Goal: Task Accomplishment & Management: Use online tool/utility

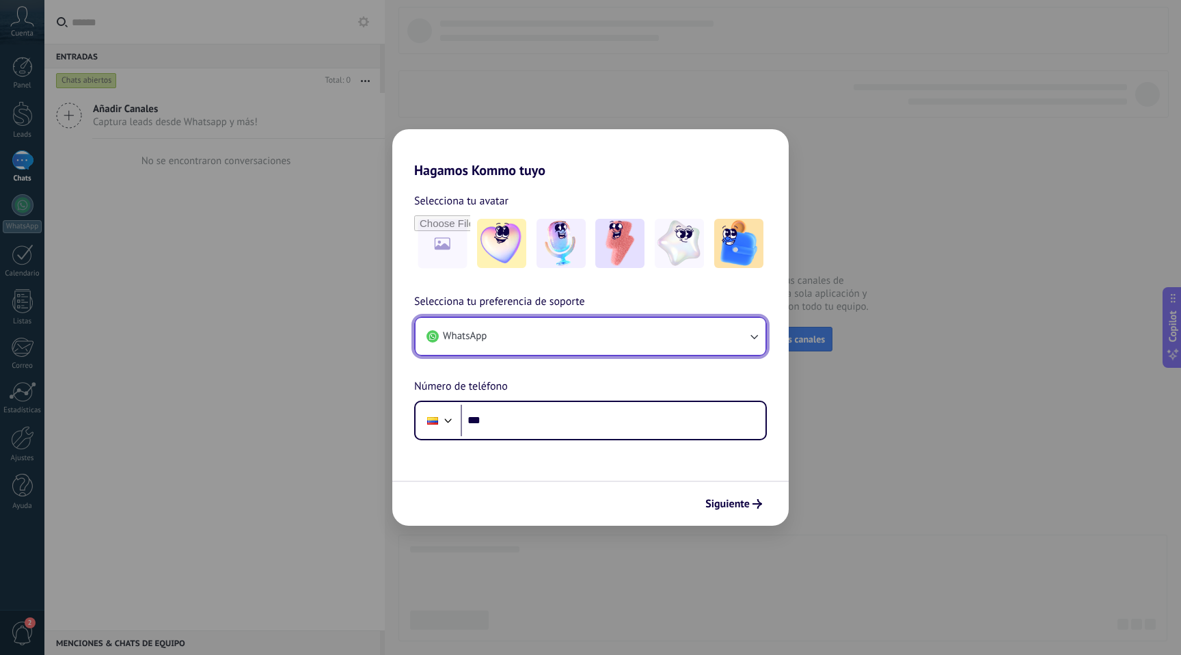
click at [443, 333] on span "WhatsApp" at bounding box center [465, 336] width 44 height 14
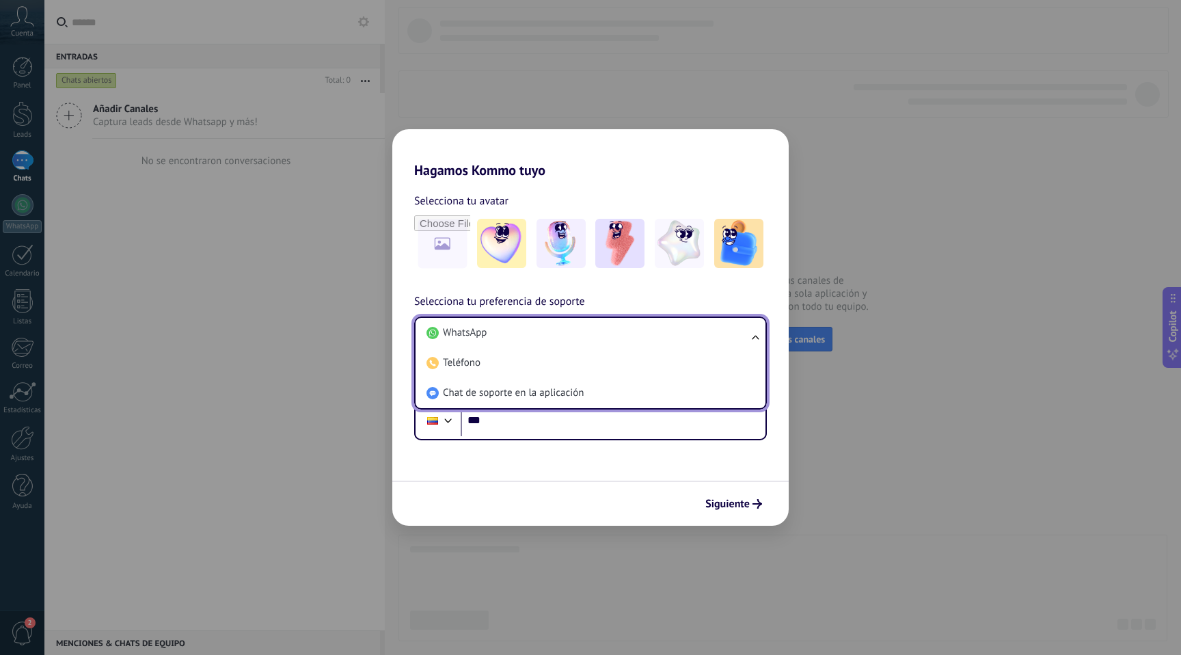
click at [443, 333] on span "WhatsApp" at bounding box center [465, 333] width 44 height 14
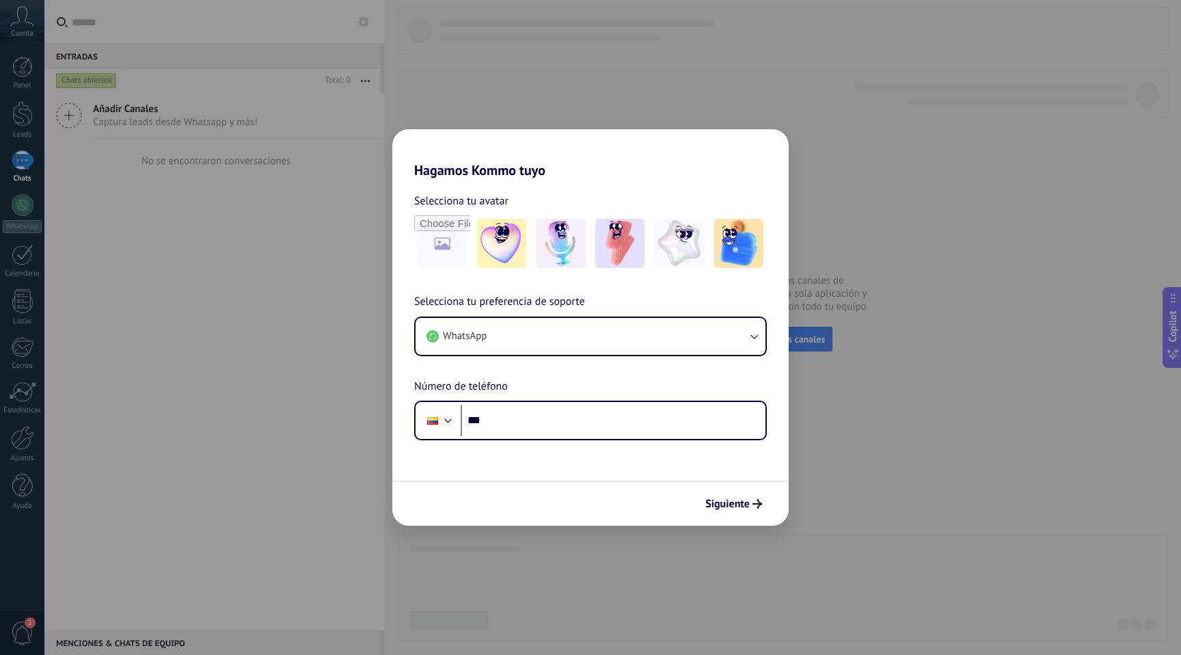
click at [764, 155] on h2 "Hagamos Kommo tuyo" at bounding box center [590, 153] width 396 height 49
click at [725, 504] on span "Siguiente" at bounding box center [727, 504] width 44 height 10
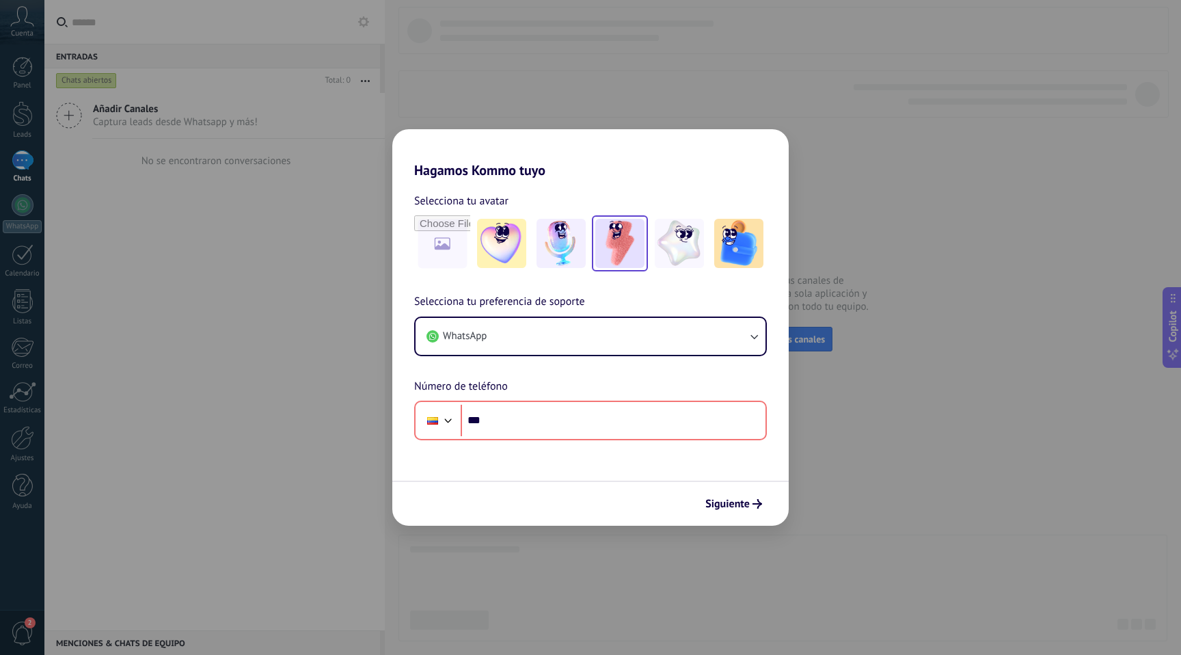
click at [610, 247] on img at bounding box center [619, 243] width 49 height 49
click at [743, 508] on span "Siguiente" at bounding box center [727, 504] width 44 height 10
click at [548, 202] on link "Restablecer" at bounding box center [541, 201] width 54 height 14
click at [407, 152] on h2 "Hagamos Kommo tuyo" at bounding box center [590, 153] width 396 height 49
click at [411, 100] on div "Hagamos Kommo tuyo Selecciona tu avatar Selecciona tu preferencia de soporte Wh…" at bounding box center [590, 327] width 1181 height 655
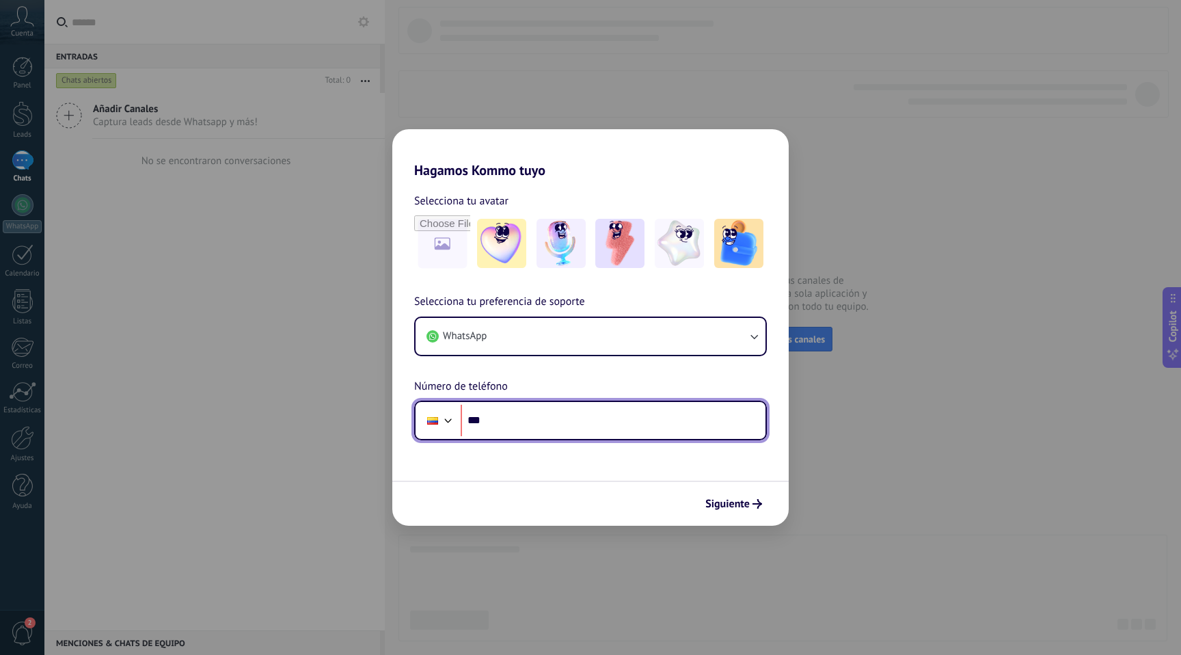
click at [588, 421] on input "***" at bounding box center [612, 419] width 305 height 31
type input "**********"
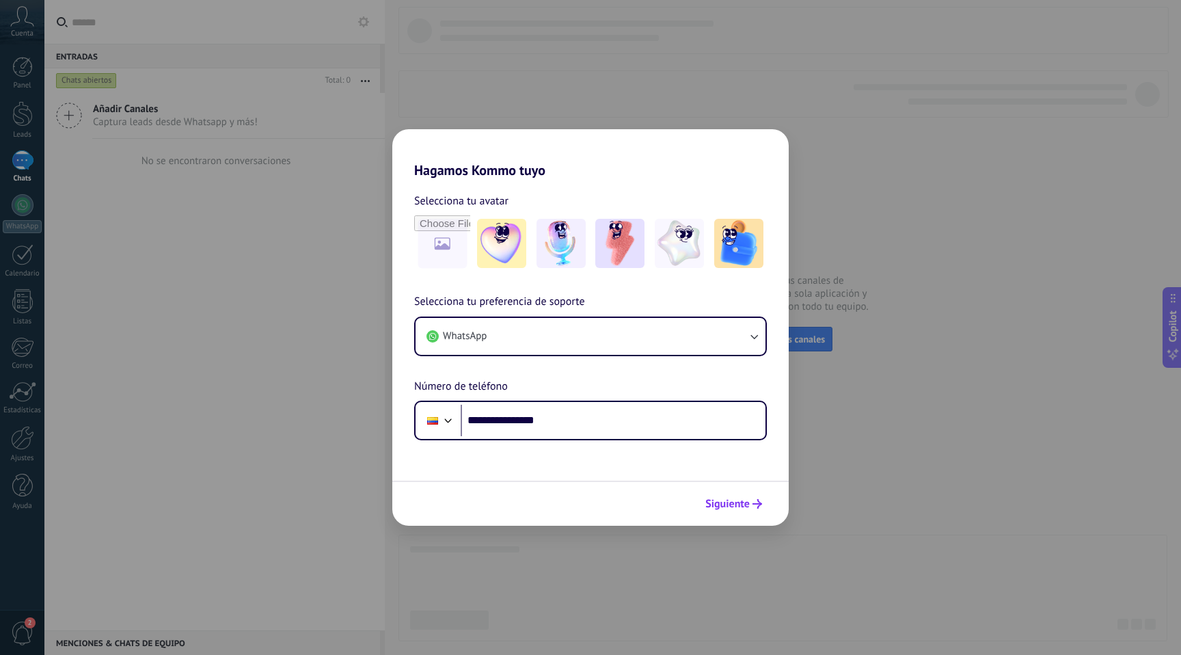
click at [738, 499] on span "Siguiente" at bounding box center [727, 504] width 44 height 10
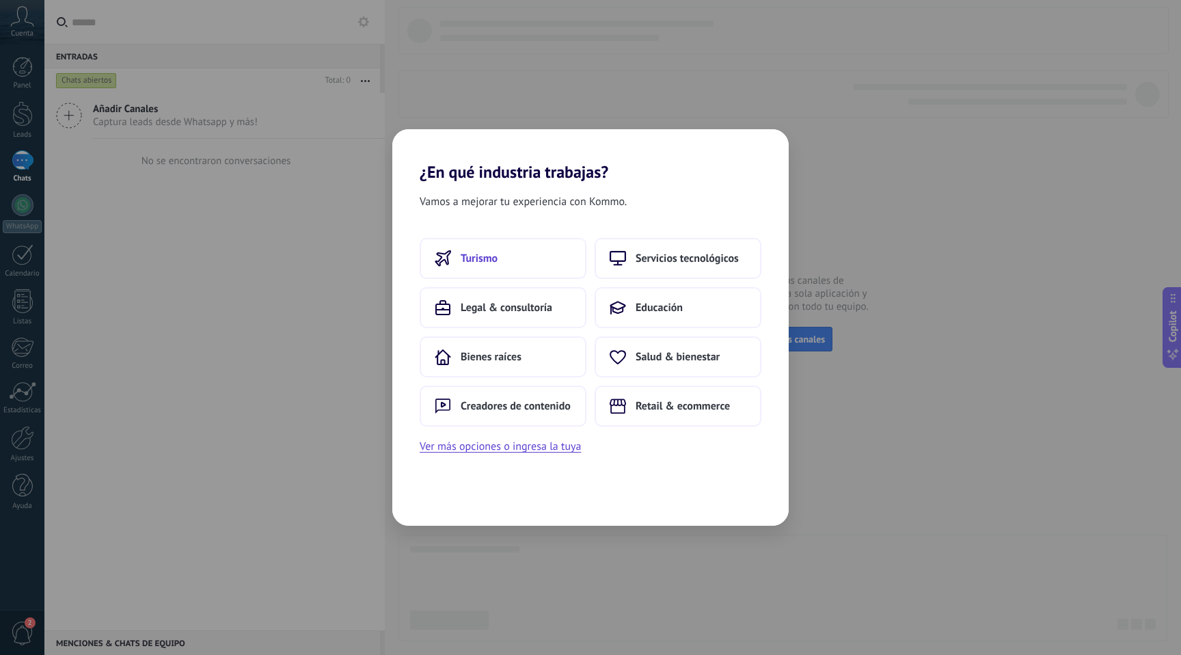
click at [534, 266] on button "Turismo" at bounding box center [503, 258] width 167 height 41
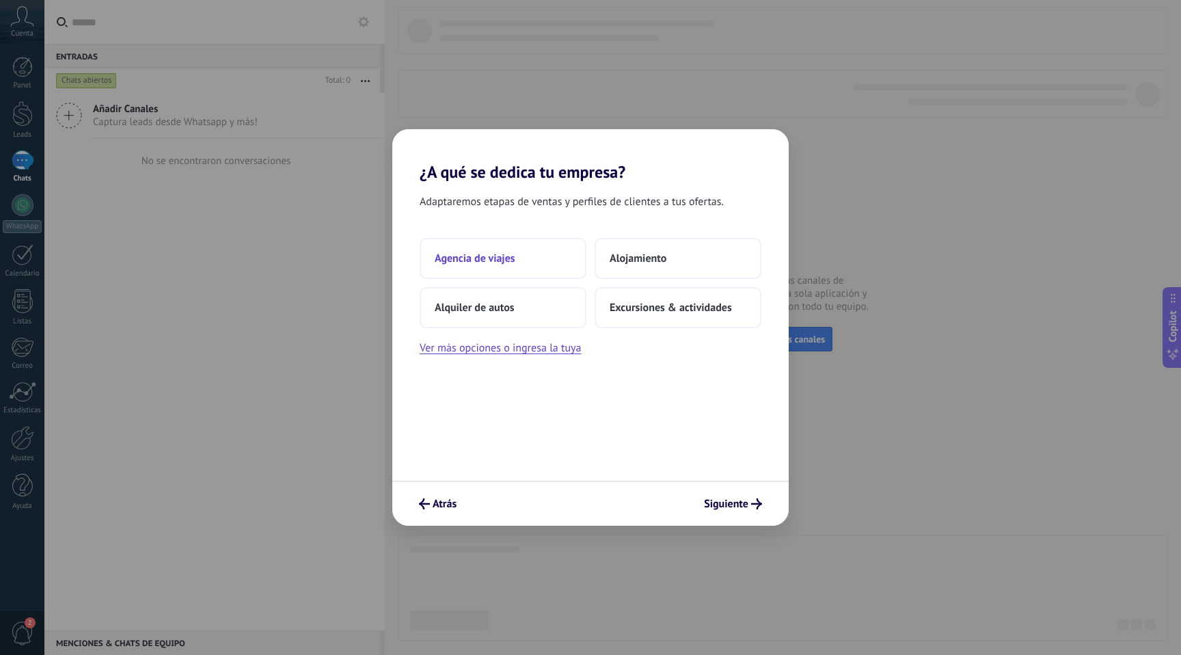
click at [533, 260] on button "Agencia de viajes" at bounding box center [503, 258] width 167 height 41
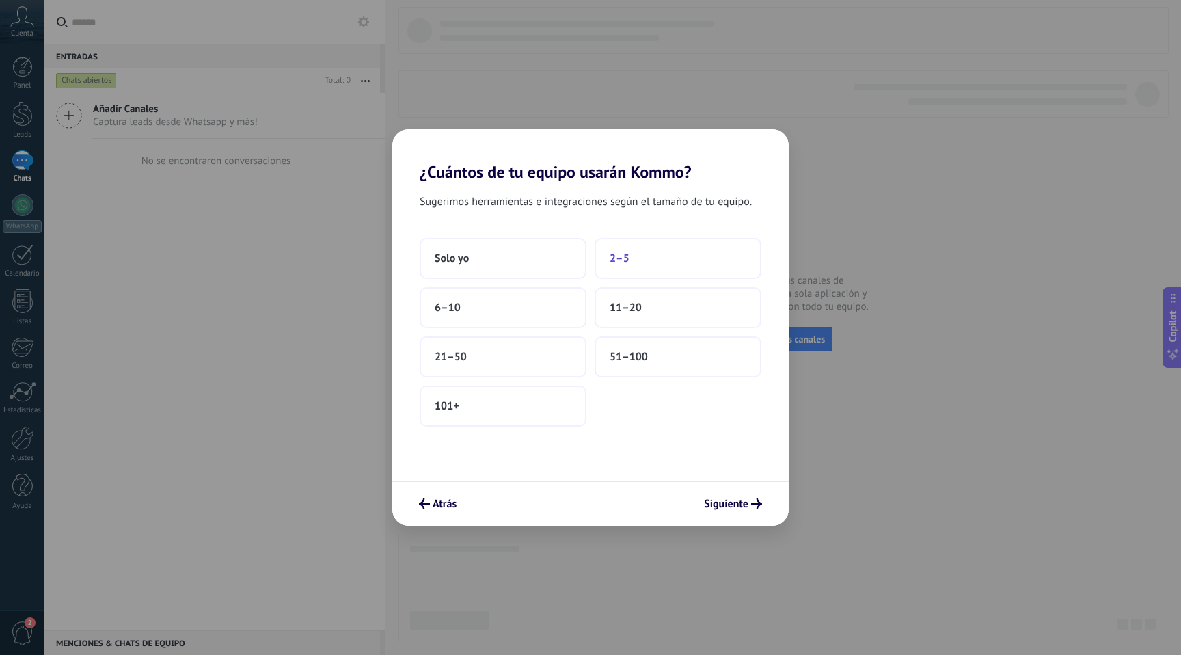
click at [616, 258] on span "2–5" at bounding box center [619, 258] width 20 height 14
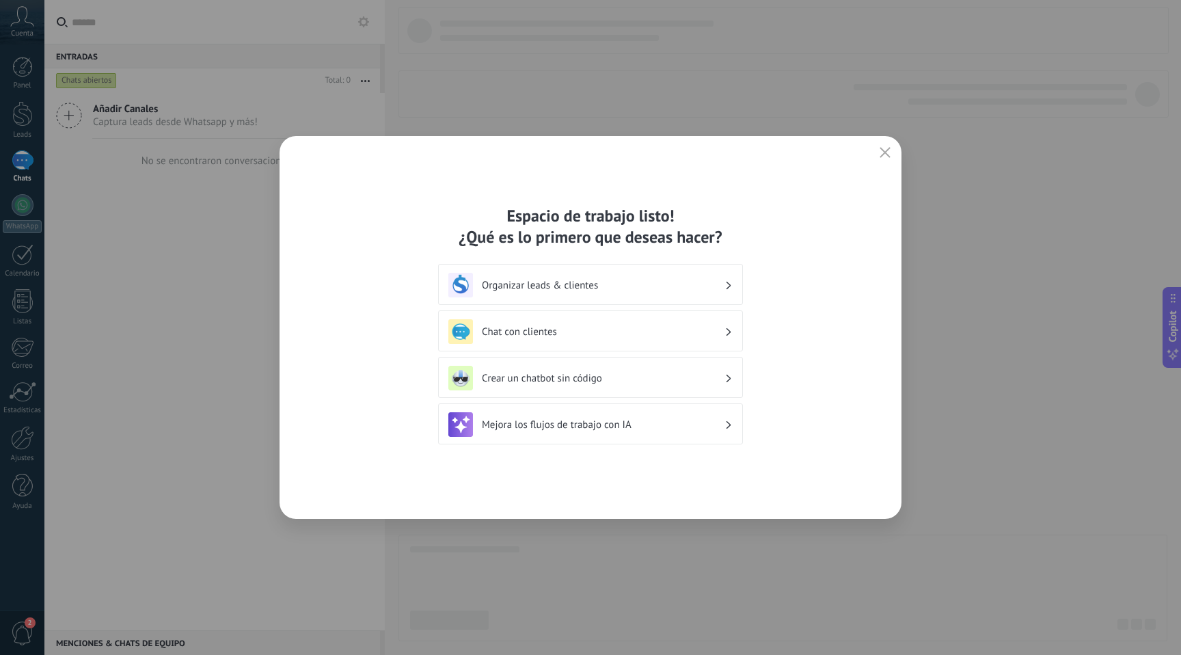
click at [640, 335] on h3 "Chat con clientes" at bounding box center [603, 331] width 243 height 13
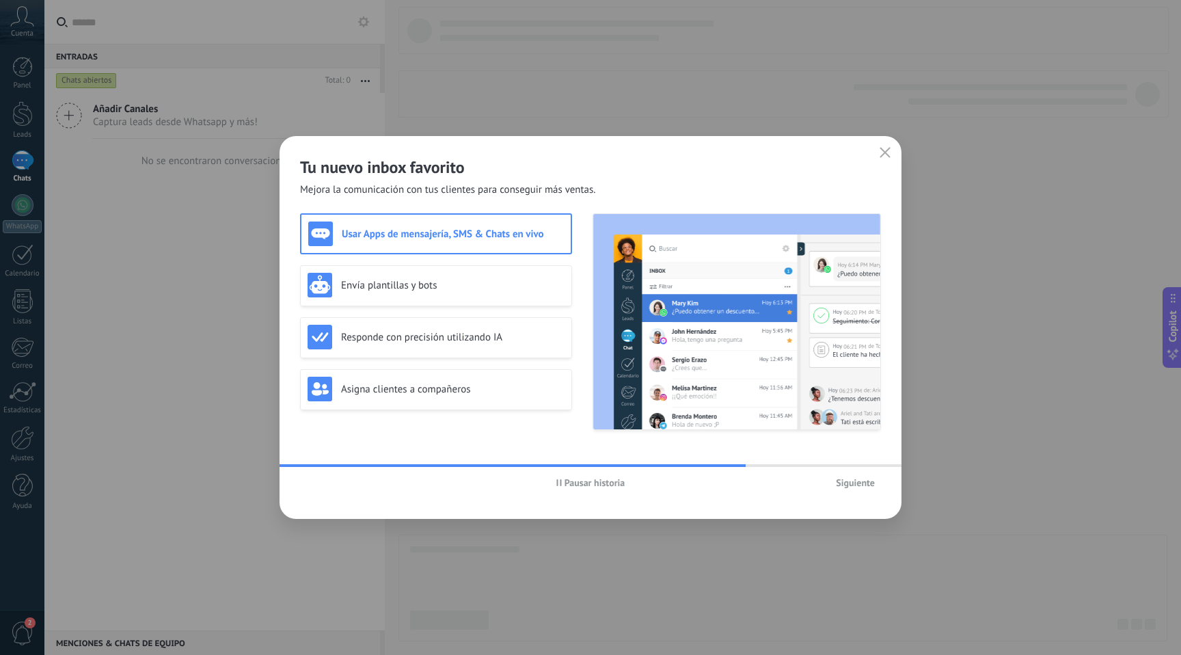
click at [855, 487] on span "Siguiente" at bounding box center [855, 483] width 39 height 10
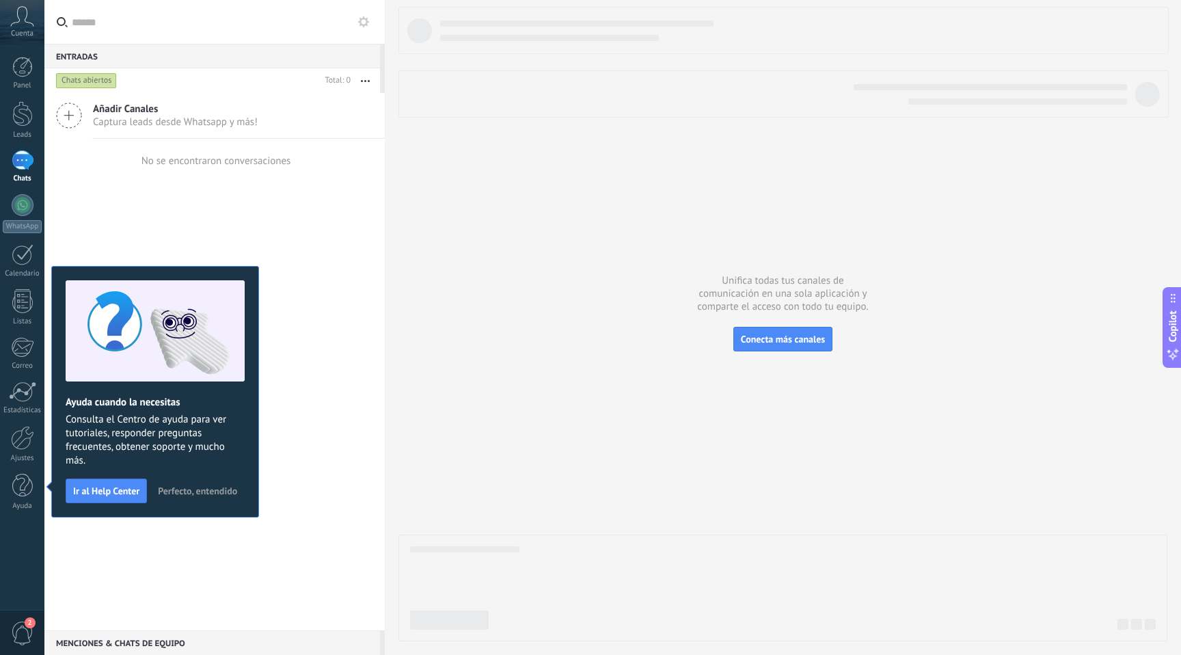
click at [178, 493] on span "Perfecto, entendido" at bounding box center [197, 491] width 79 height 10
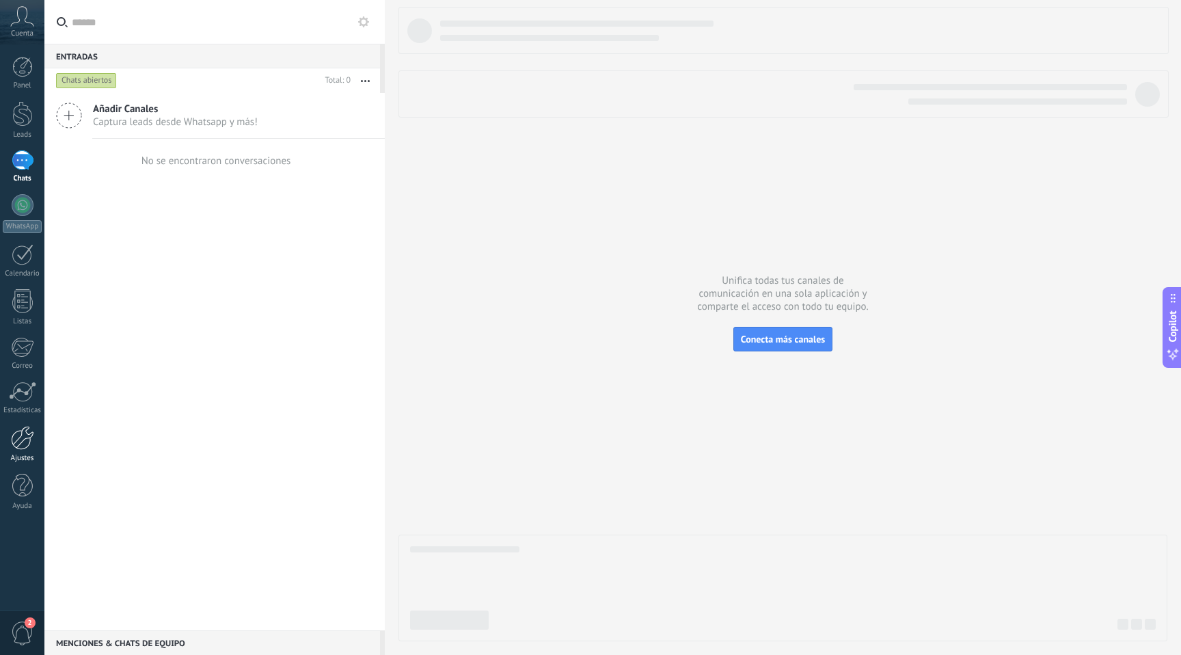
click at [27, 441] on div at bounding box center [22, 438] width 23 height 24
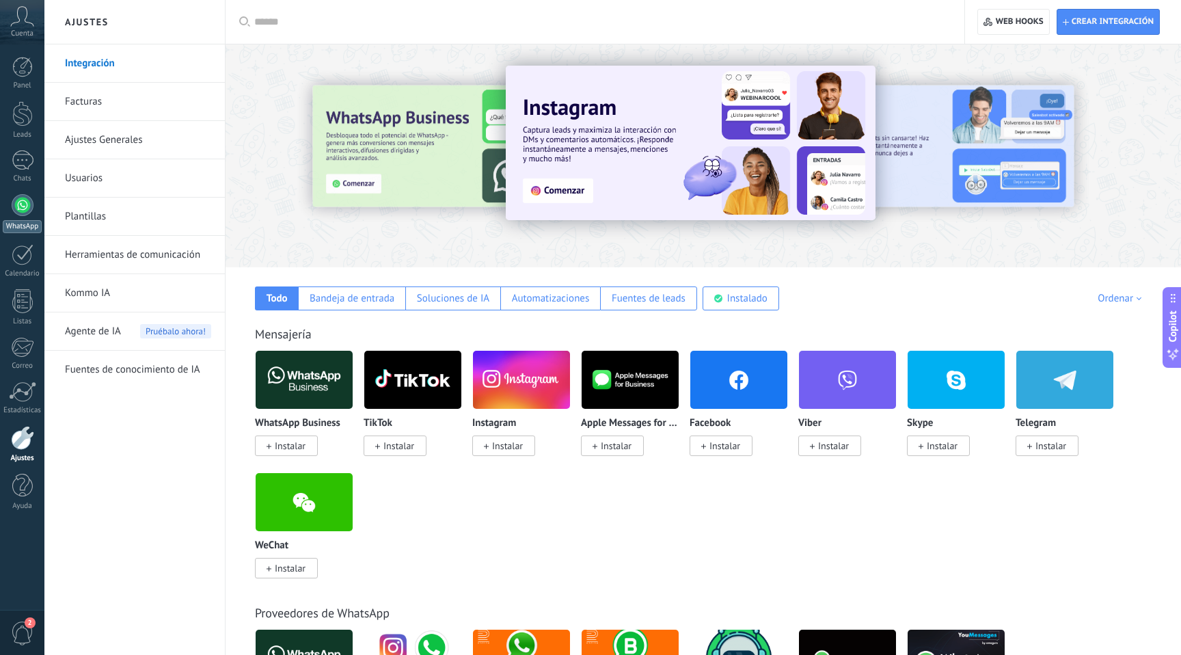
click at [18, 204] on div at bounding box center [23, 205] width 22 height 22
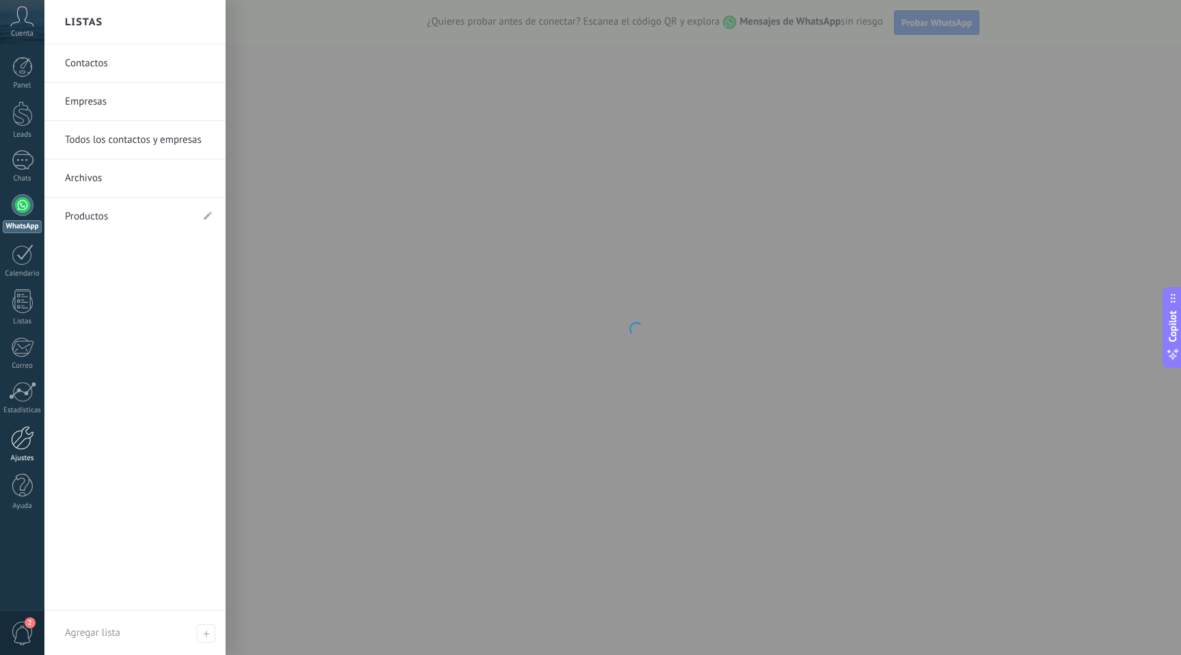
click at [25, 441] on div at bounding box center [22, 438] width 23 height 24
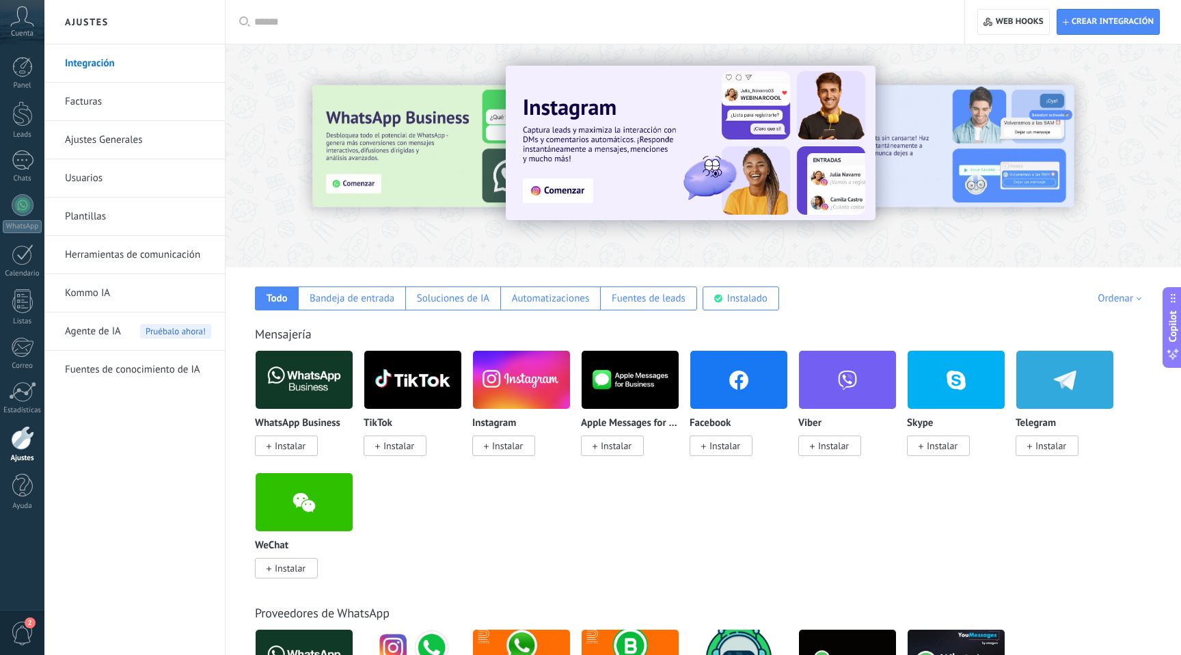
click at [298, 391] on img at bounding box center [304, 379] width 97 height 66
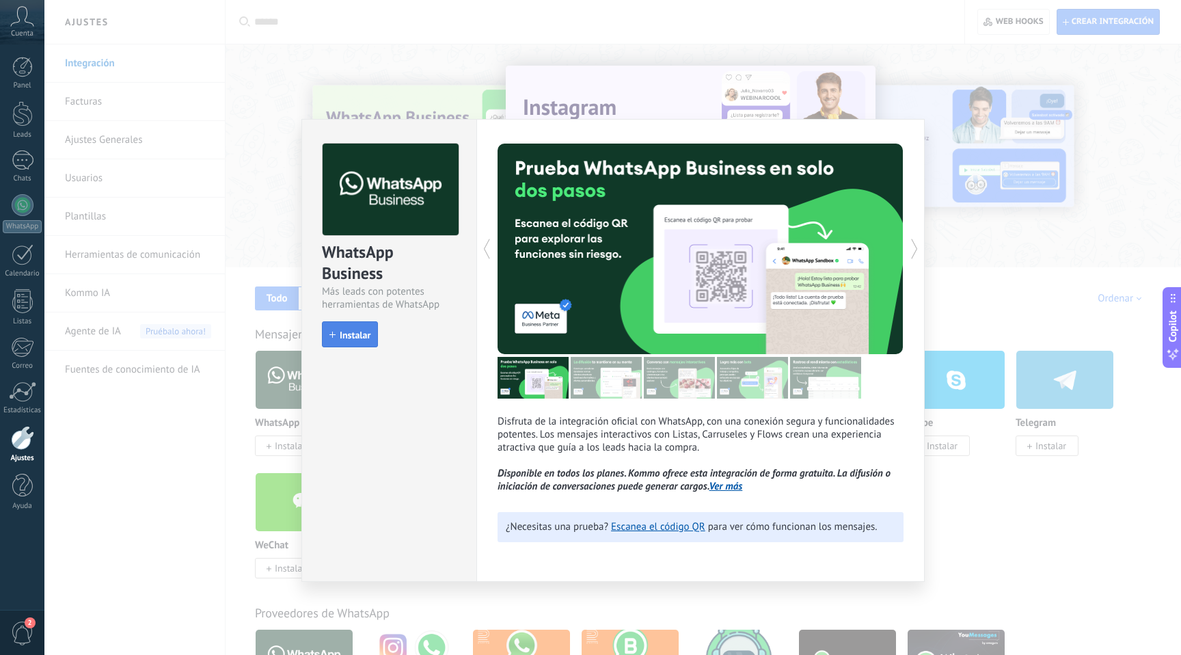
click at [361, 336] on span "Instalar" at bounding box center [355, 335] width 31 height 10
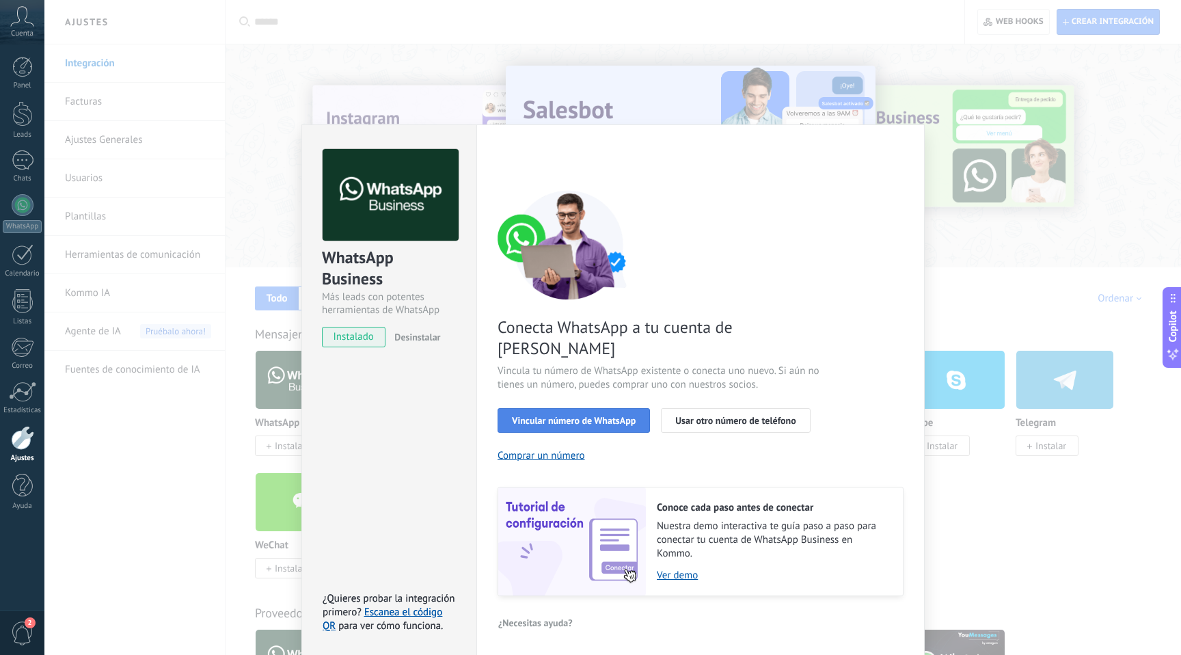
click at [547, 415] on span "Vincular número de WhatsApp" at bounding box center [574, 420] width 124 height 10
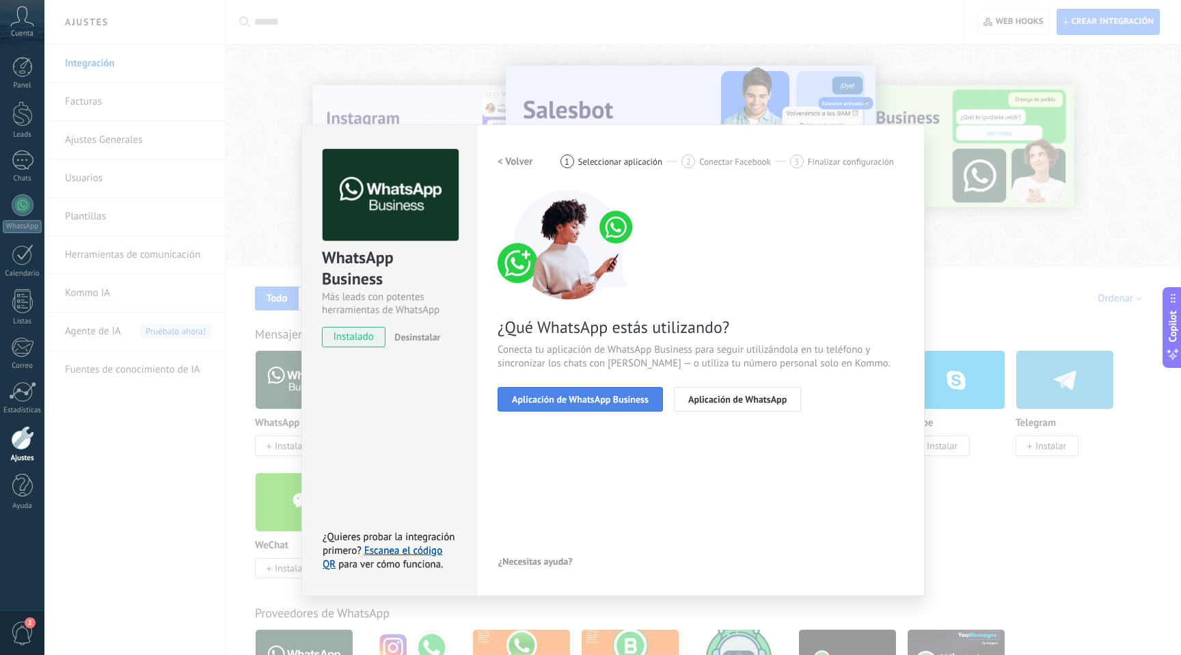
click at [547, 402] on span "Aplicación de WhatsApp Business" at bounding box center [580, 399] width 137 height 10
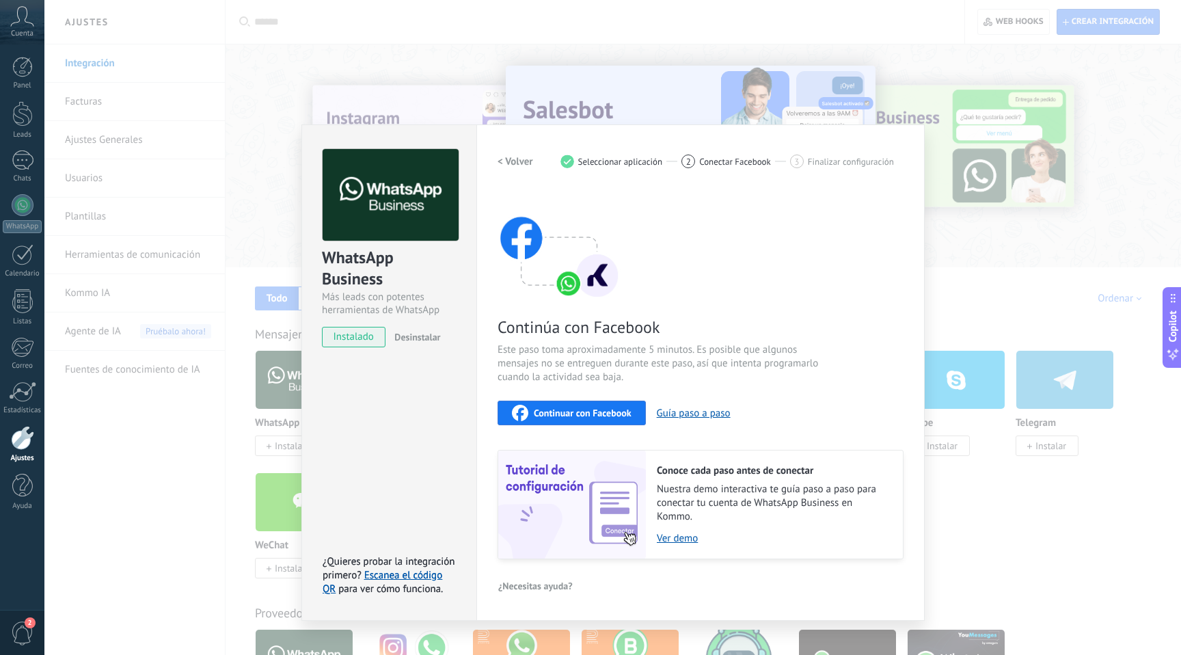
click at [512, 161] on h2 "< Volver" at bounding box center [515, 161] width 36 height 13
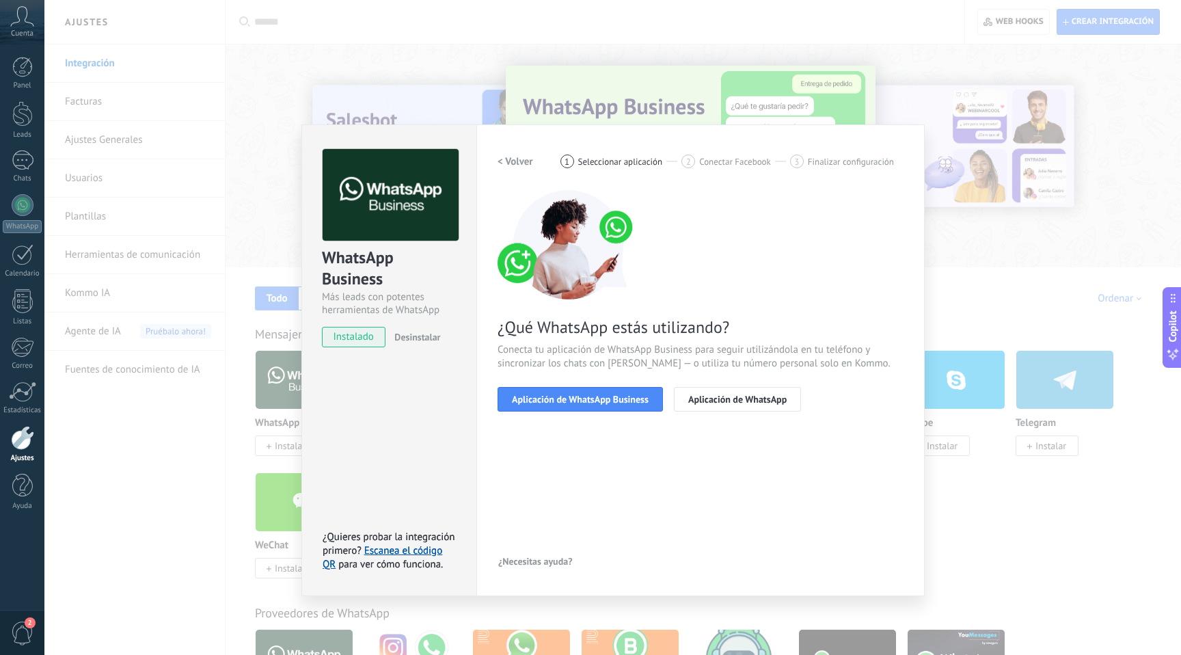
click at [281, 126] on div "WhatsApp Business Más leads con potentes herramientas de WhatsApp instalado Des…" at bounding box center [612, 327] width 1136 height 655
